Goal: Transaction & Acquisition: Purchase product/service

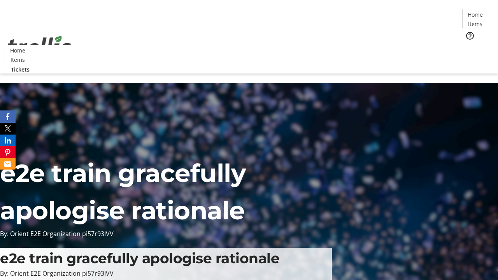
click at [468, 45] on span "Tickets" at bounding box center [477, 49] width 19 height 8
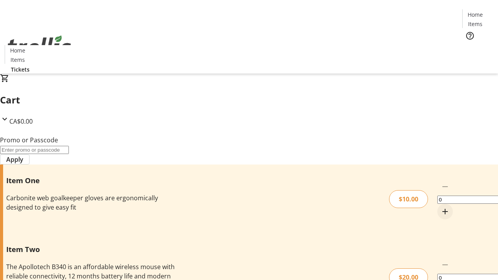
click at [440, 207] on mat-icon "Increment by one" at bounding box center [444, 211] width 9 height 9
type input "1"
